Goal: Find specific page/section: Find specific page/section

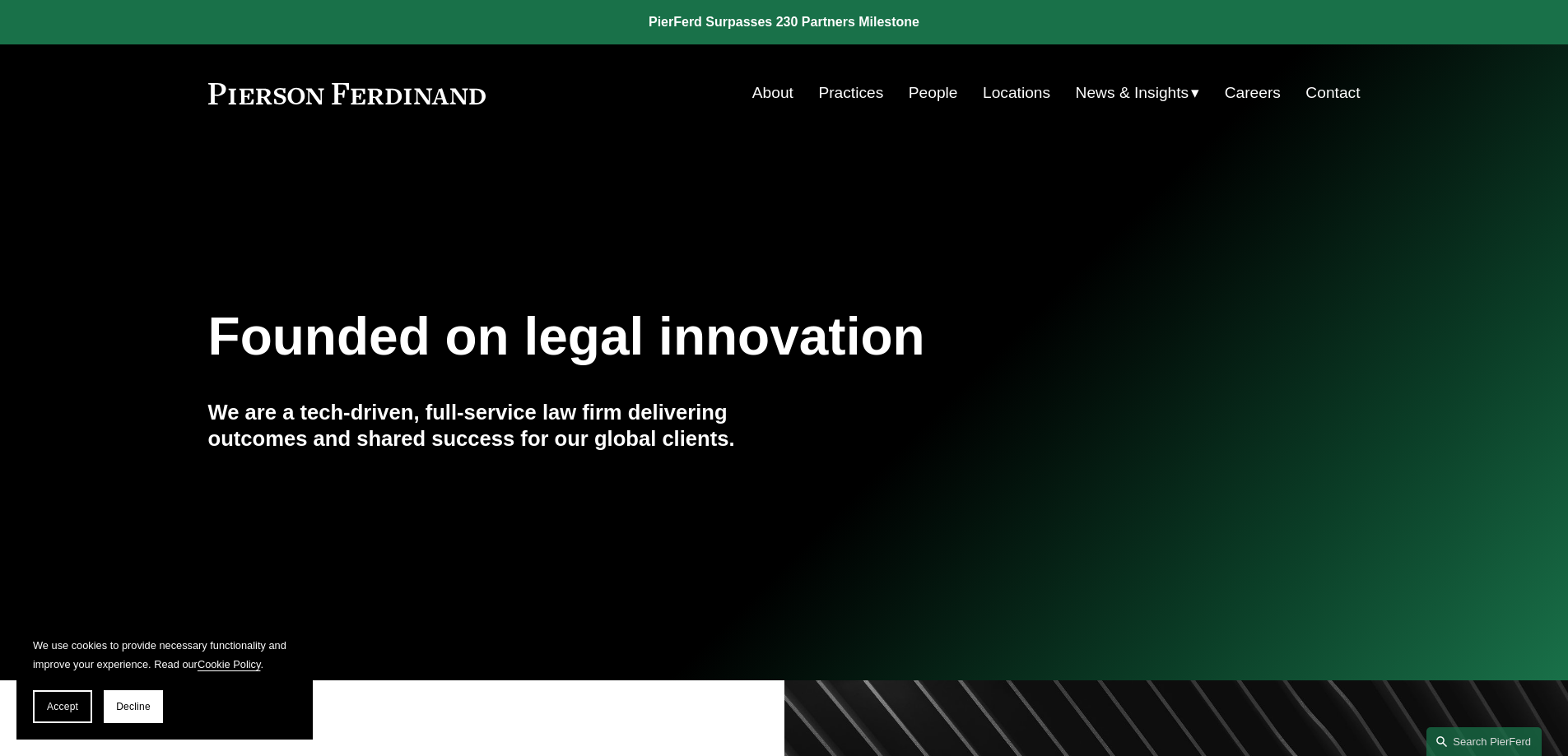
click at [1009, 94] on link "Locations" at bounding box center [1016, 93] width 68 height 31
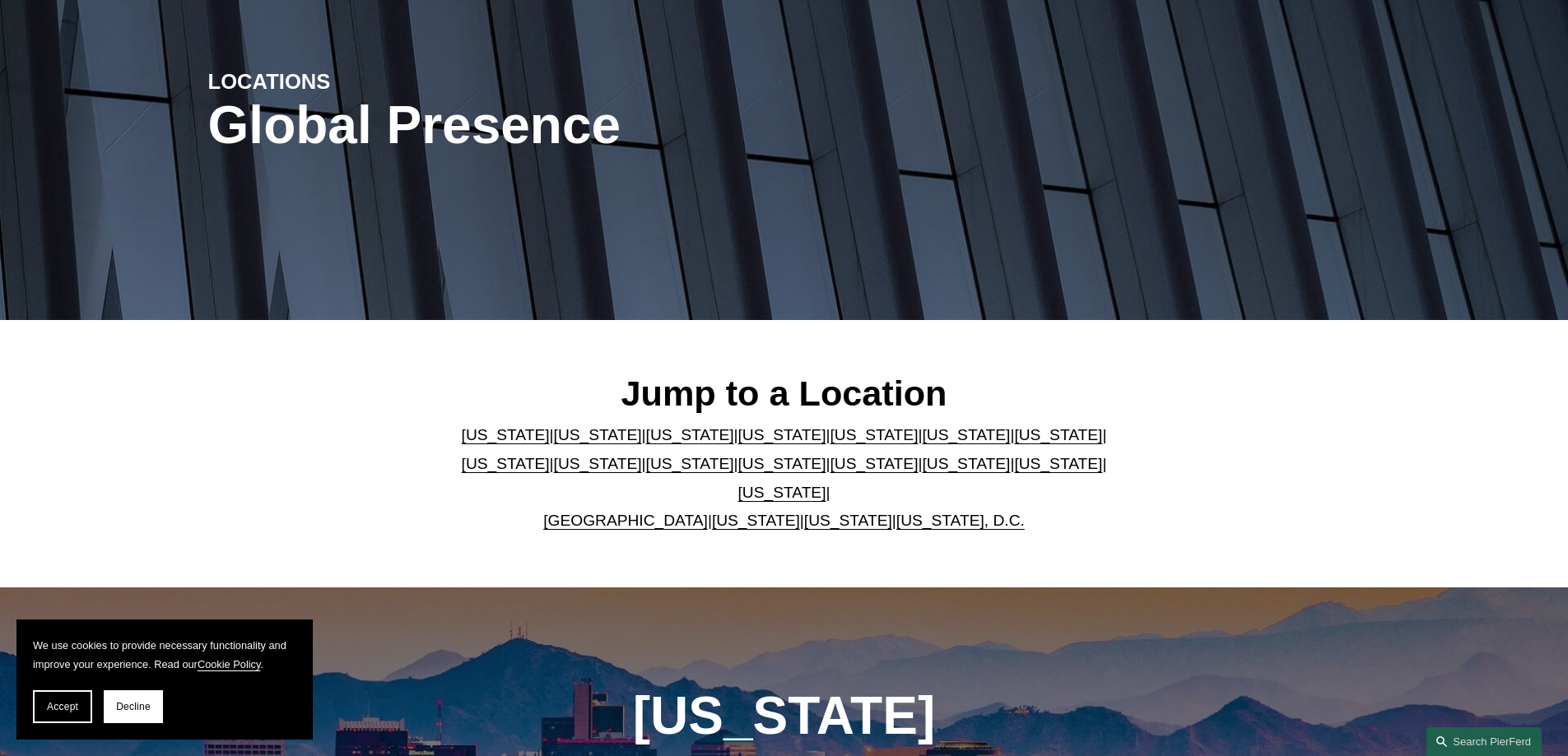
scroll to position [247, 0]
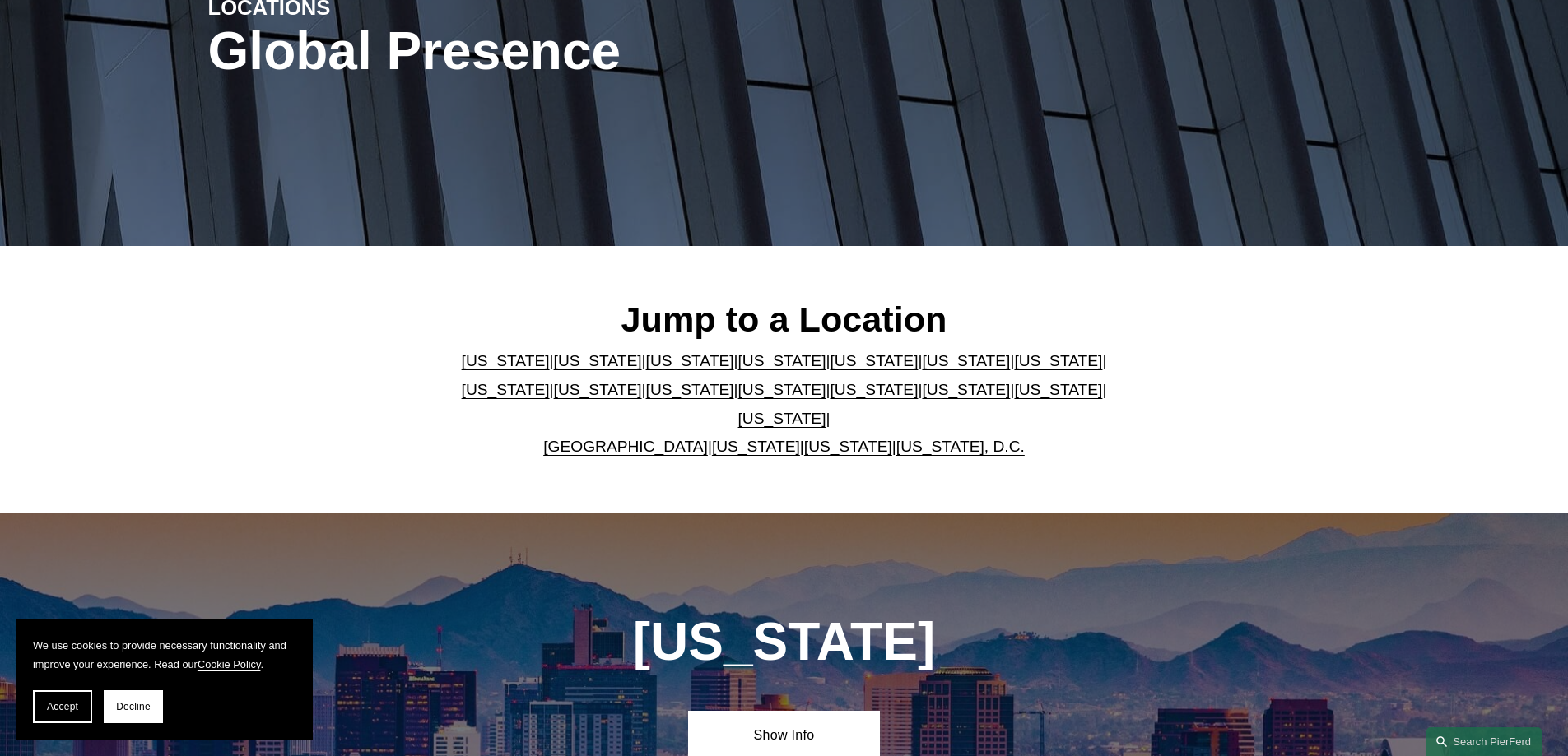
click at [577, 369] on link "[US_STATE]" at bounding box center [598, 361] width 88 height 17
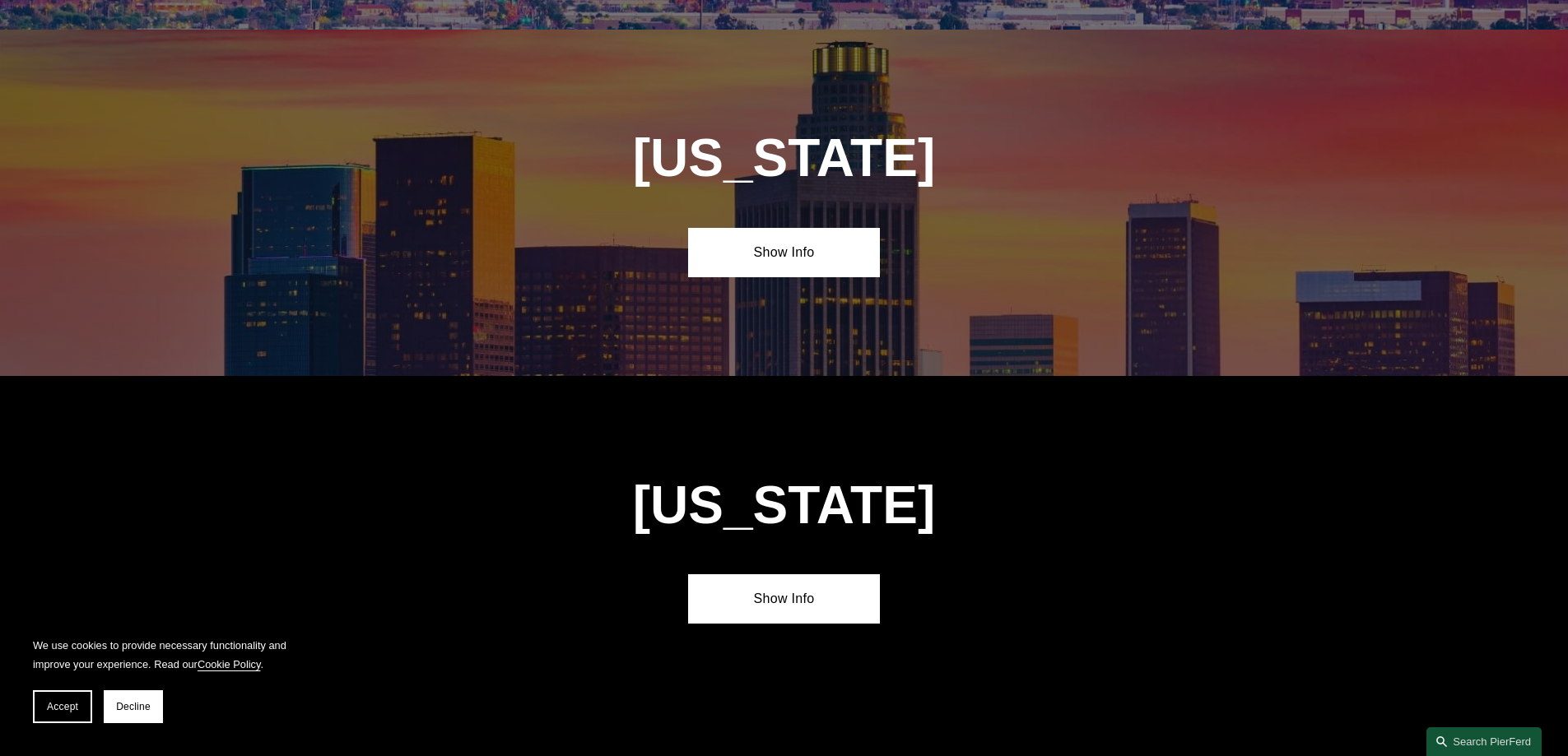
scroll to position [1093, 0]
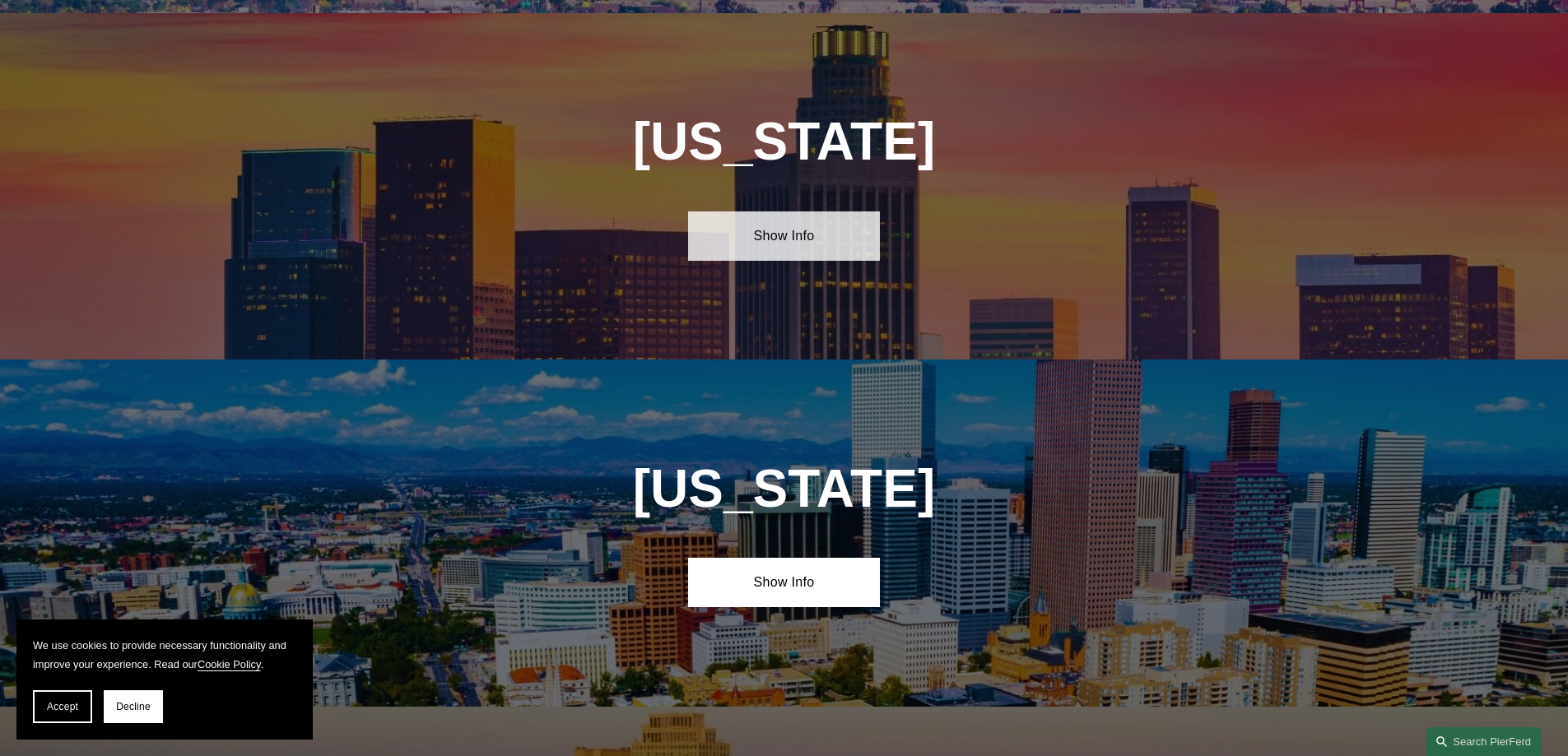
click at [793, 231] on link "Show Info" at bounding box center [783, 236] width 192 height 49
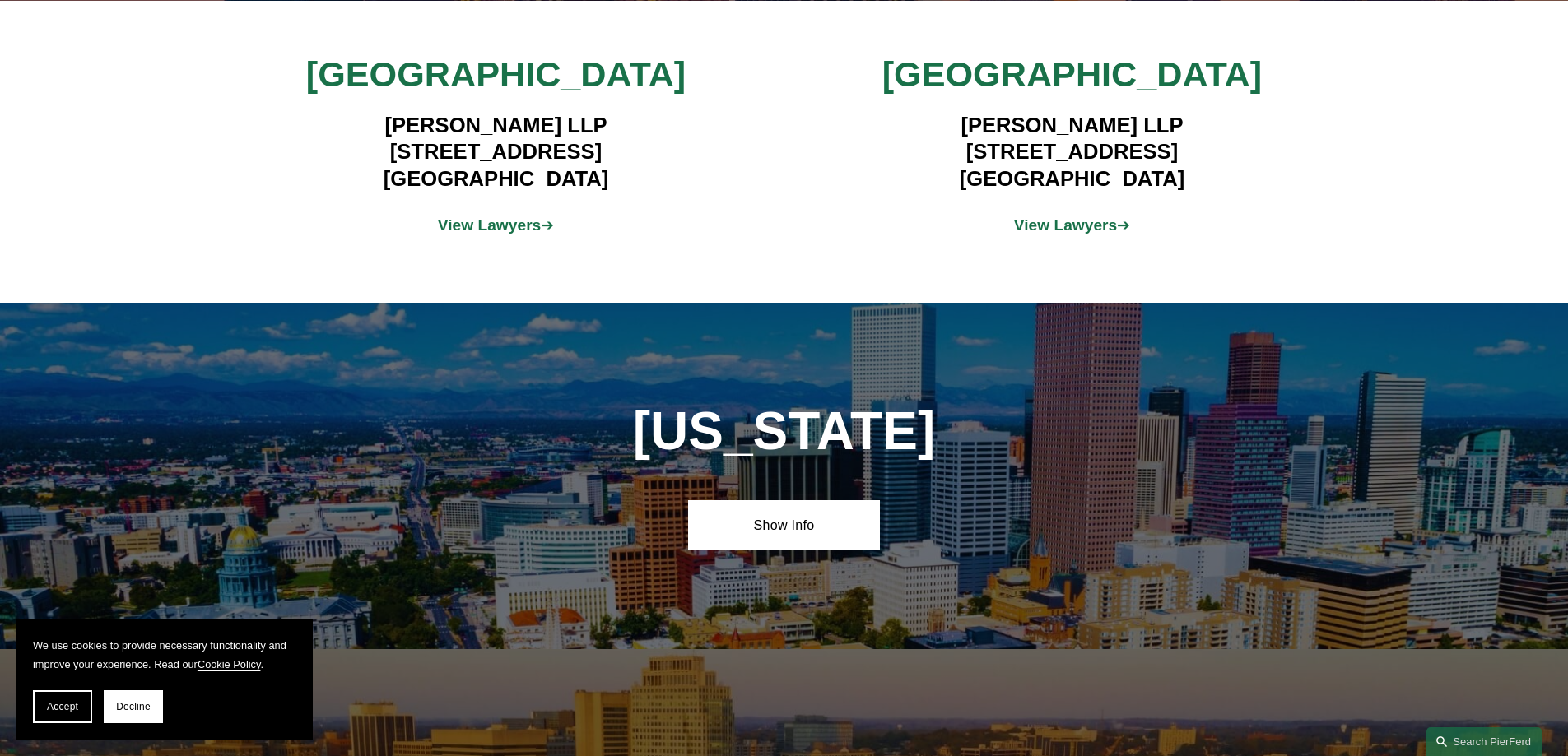
scroll to position [1423, 0]
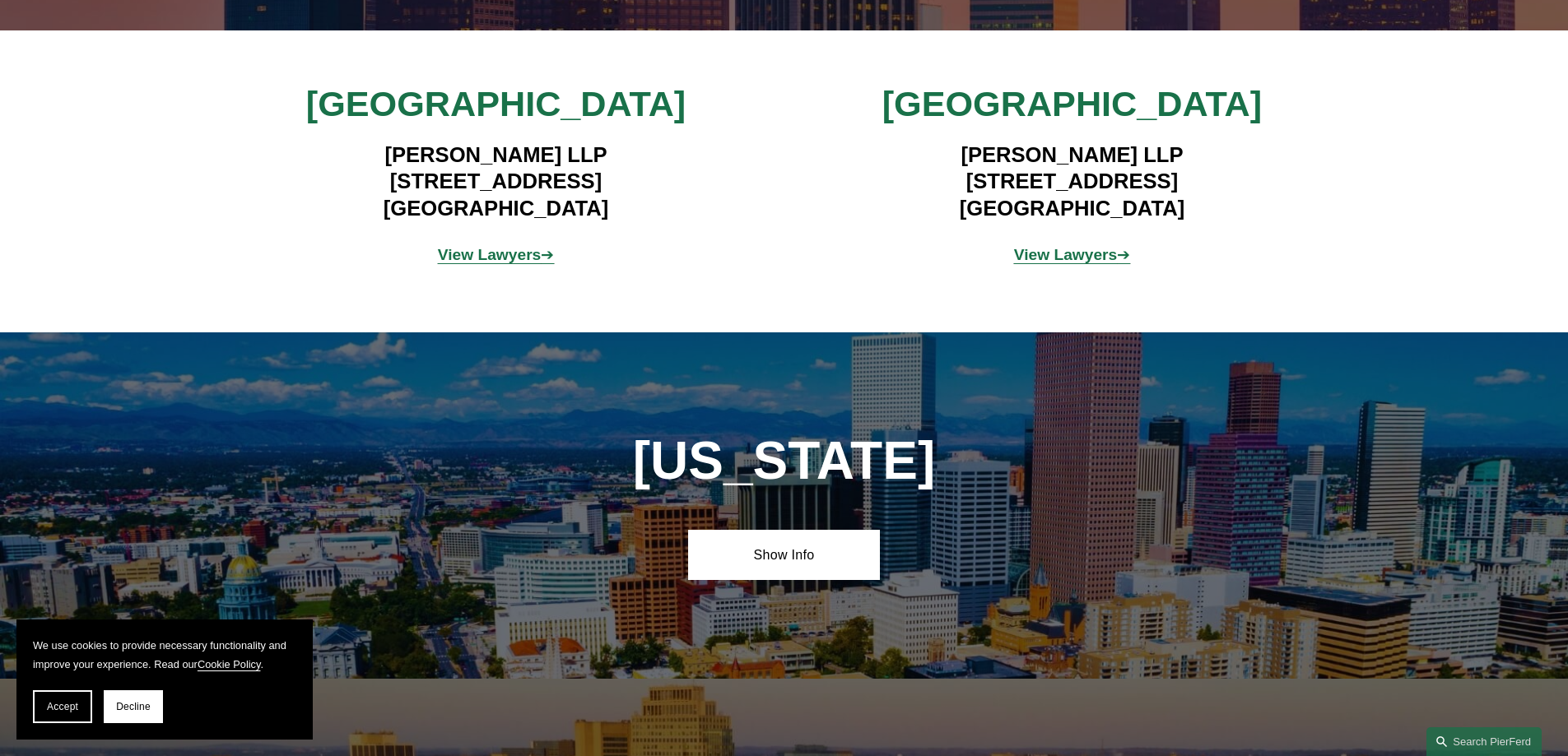
click at [475, 246] on strong "View Lawyers" at bounding box center [490, 255] width 104 height 17
click at [1050, 246] on strong "View Lawyers" at bounding box center [1066, 255] width 104 height 17
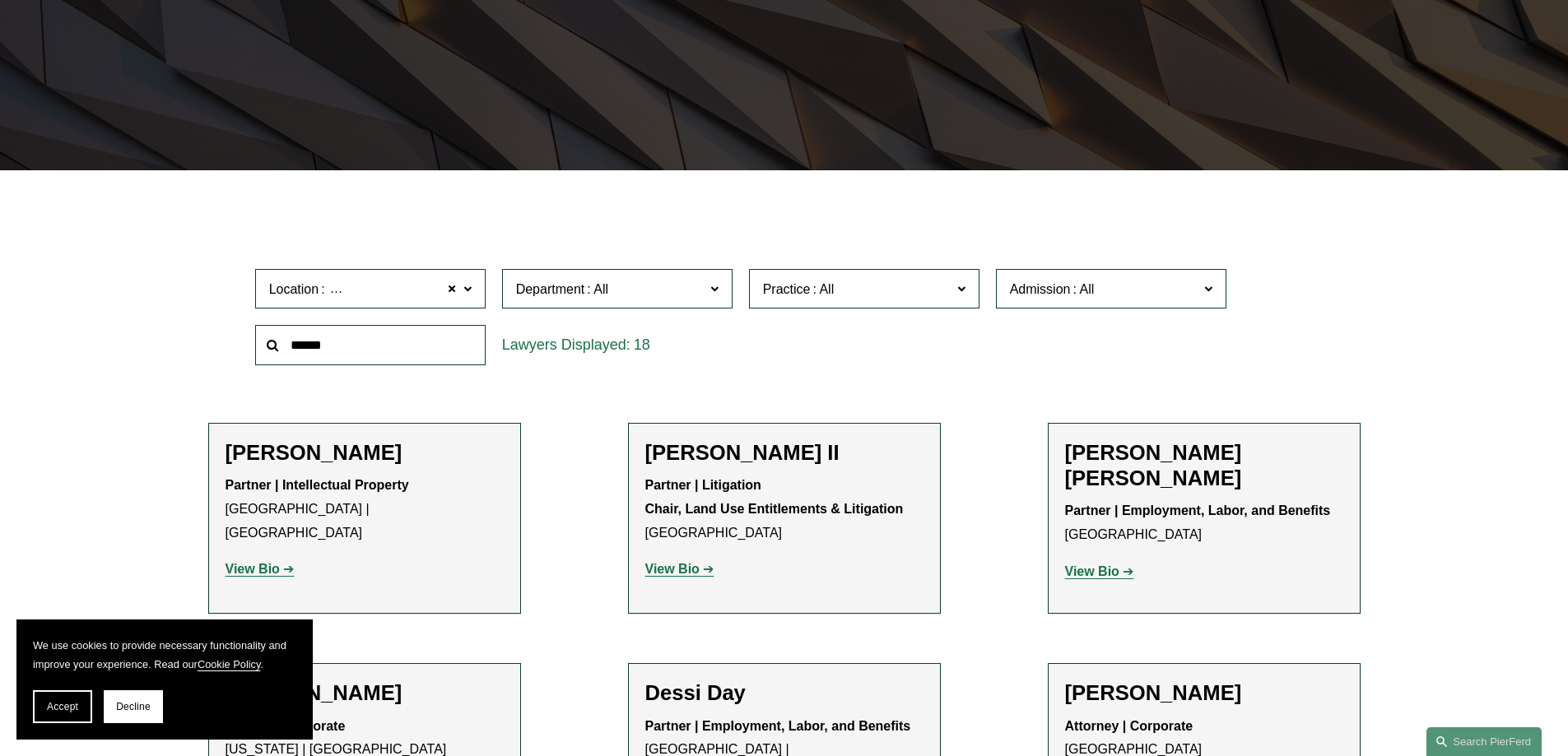
scroll to position [329, 0]
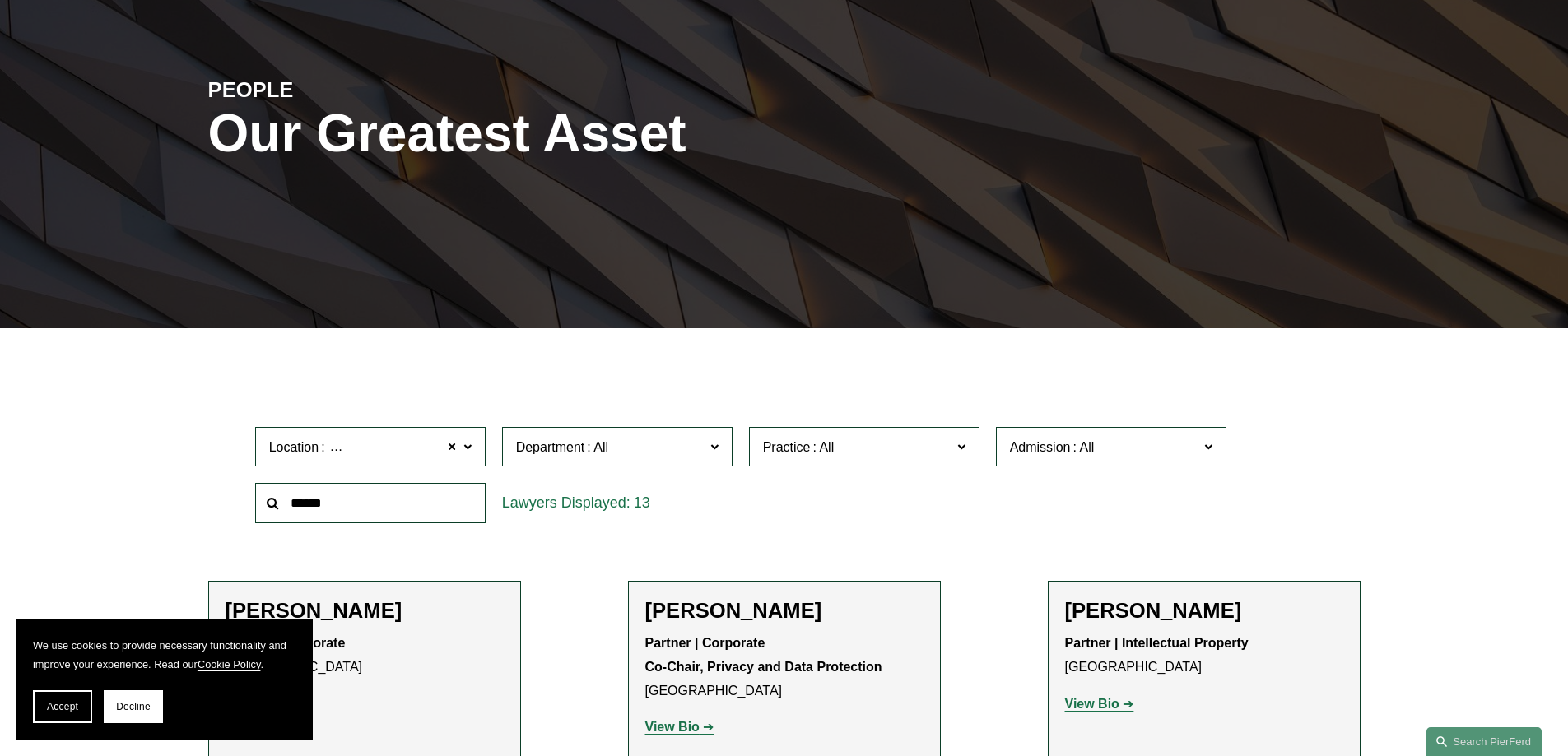
scroll to position [247, 0]
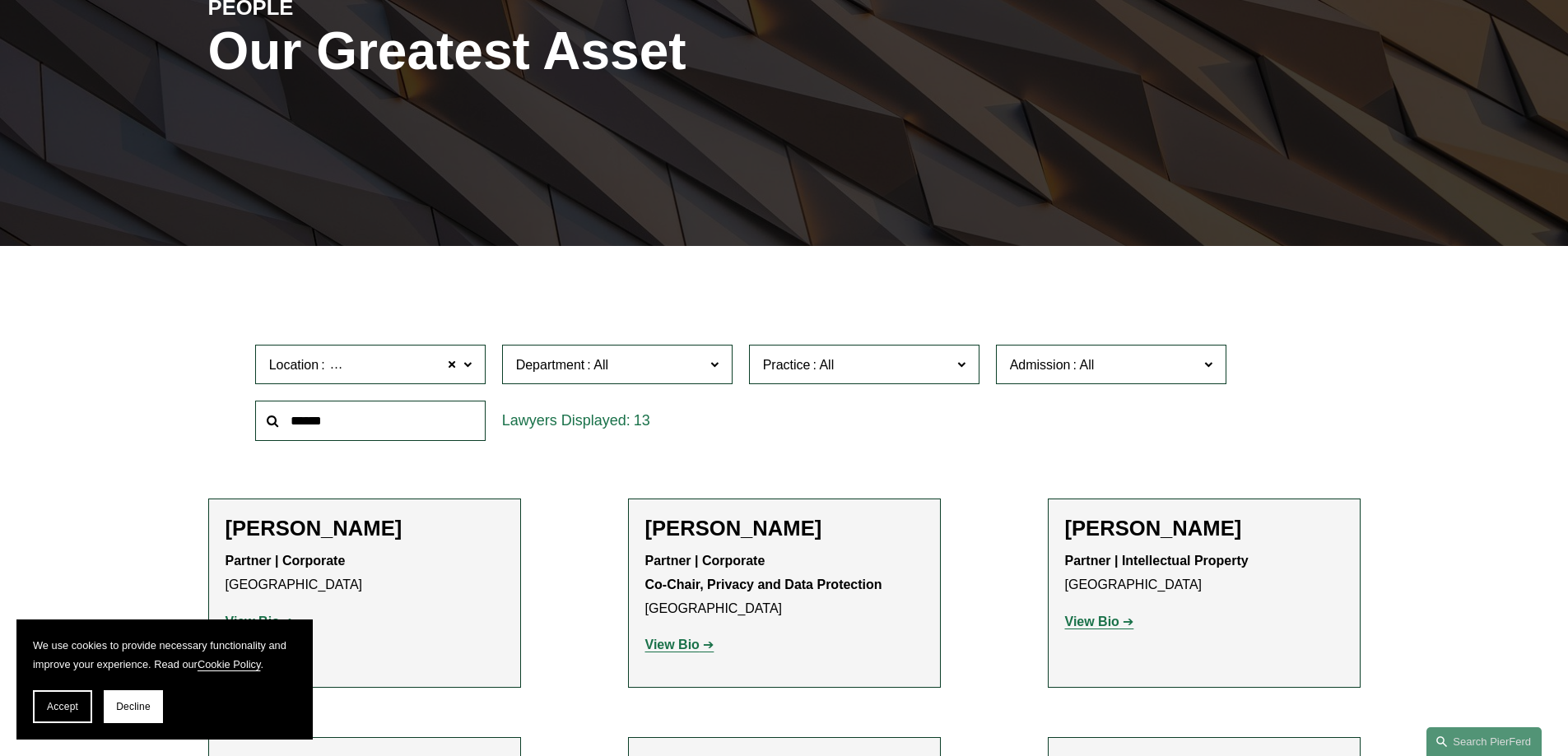
click at [471, 362] on span at bounding box center [466, 363] width 8 height 22
click at [0, 0] on link "All" at bounding box center [0, 0] width 0 height 0
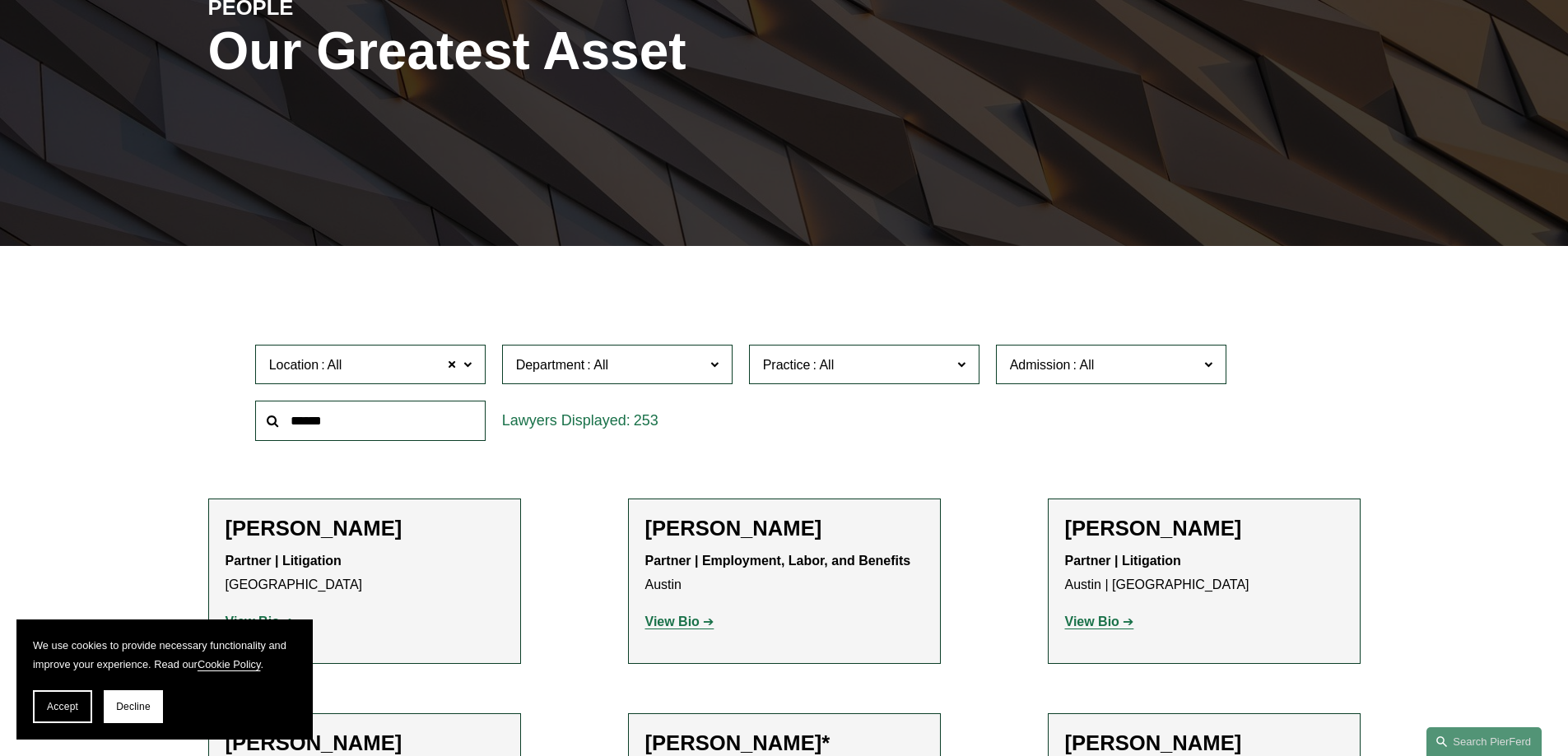
click at [351, 425] on input "text" at bounding box center [370, 420] width 231 height 41
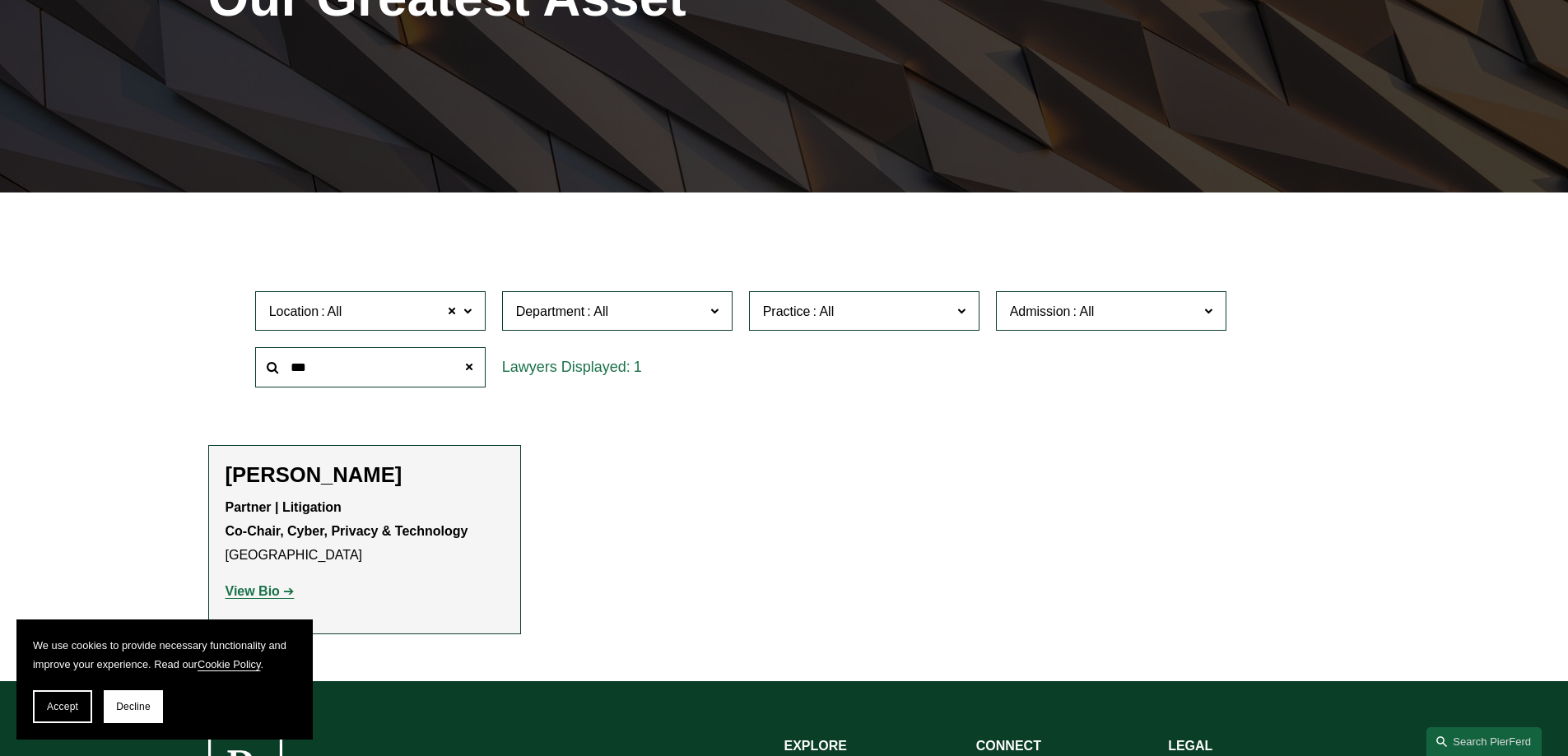
scroll to position [329, 0]
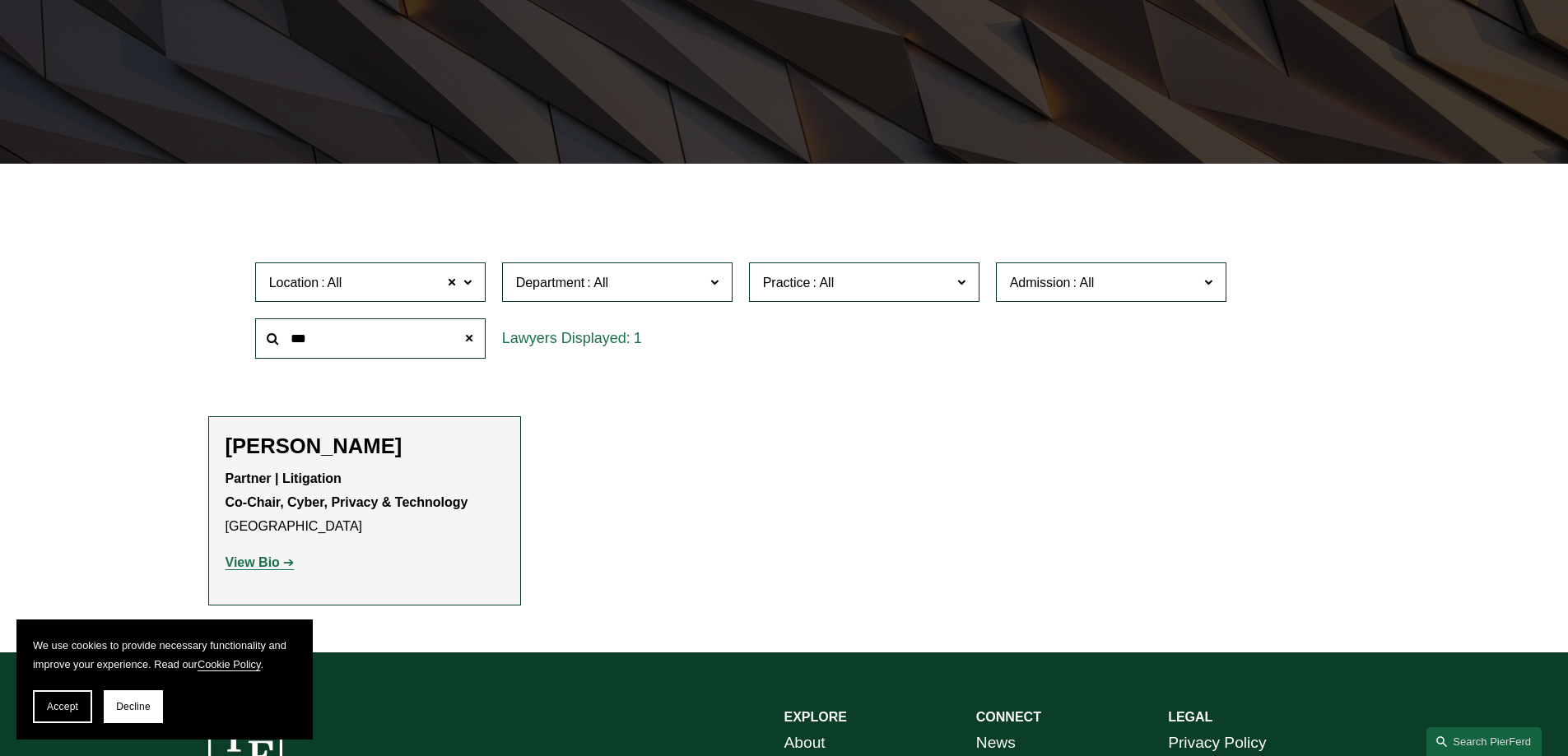
type input "***"
